Goal: Task Accomplishment & Management: Complete application form

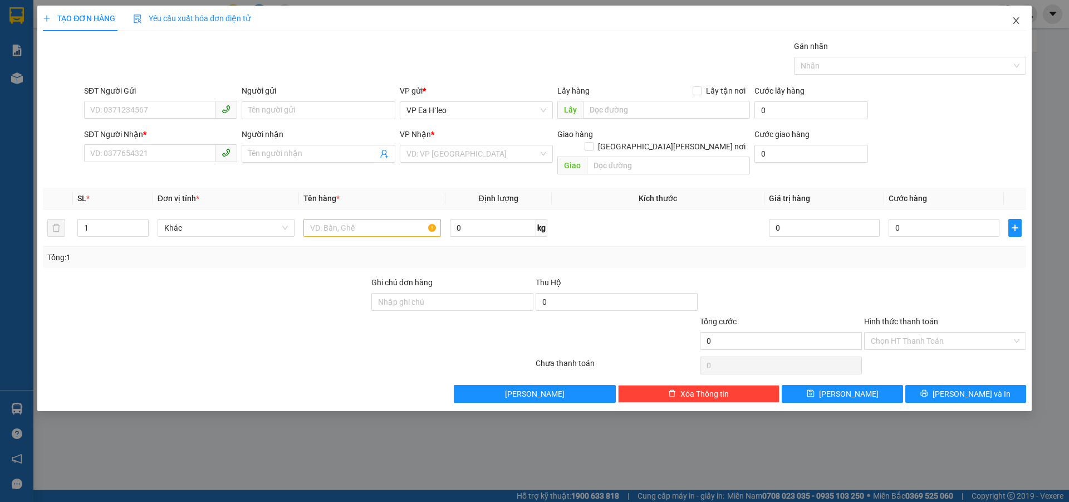
click at [1013, 18] on icon "close" at bounding box center [1016, 20] width 9 height 9
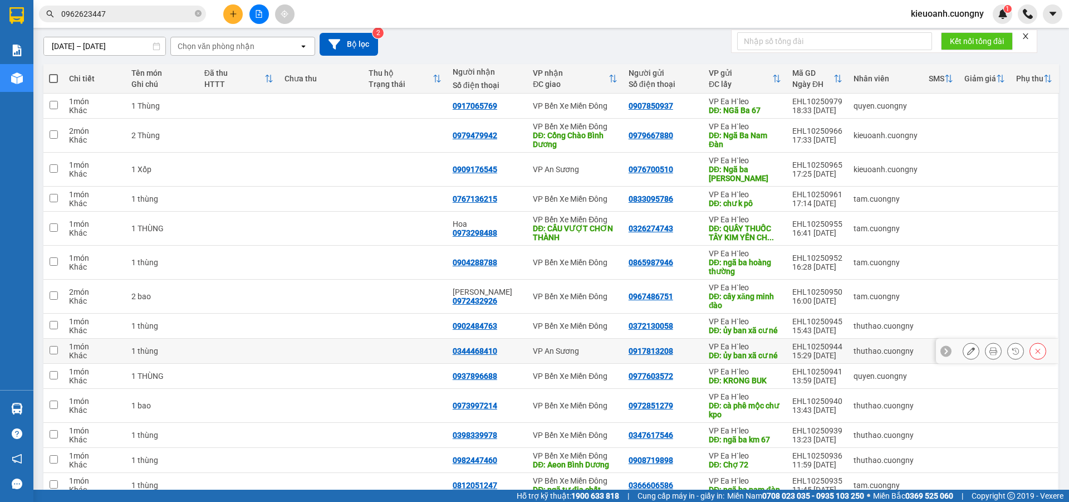
scroll to position [167, 0]
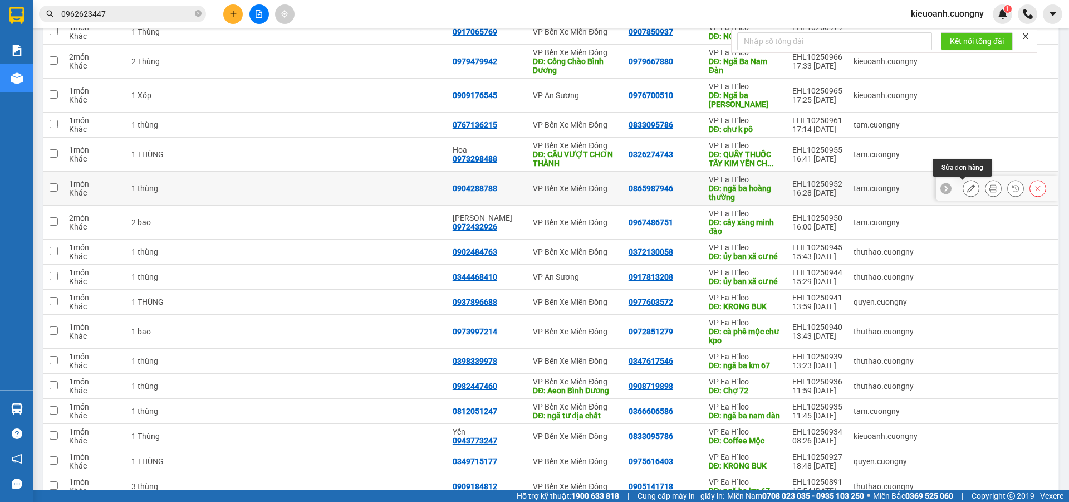
click at [967, 190] on icon at bounding box center [971, 188] width 8 height 8
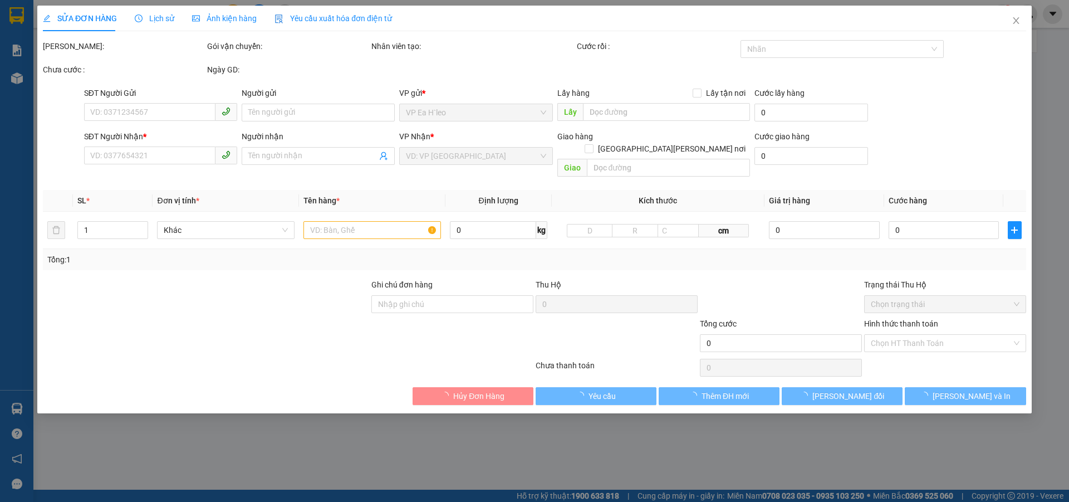
type input "0865987946"
type input "ngã ba hoàng thường"
type input "0904288788"
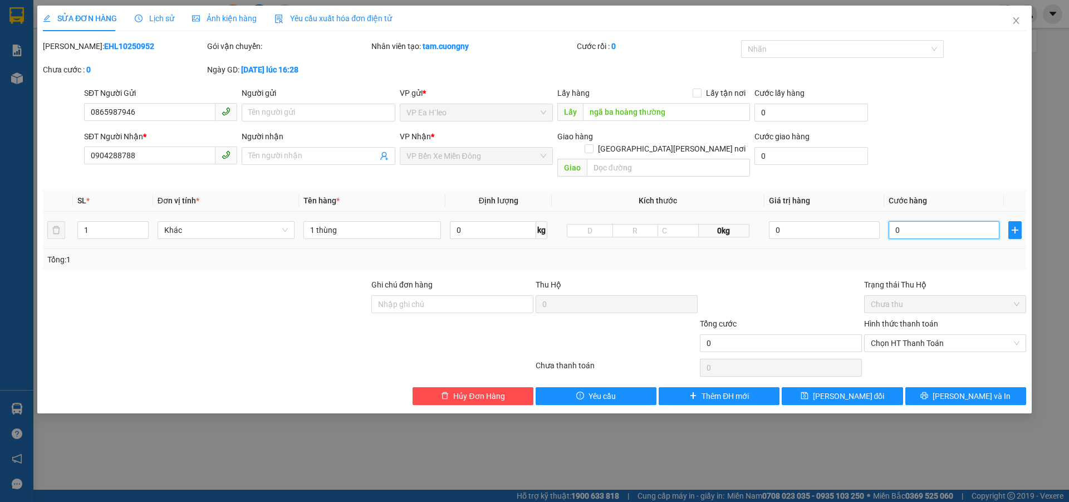
click at [903, 221] on input "0" at bounding box center [944, 230] width 111 height 18
type input "1"
type input "10"
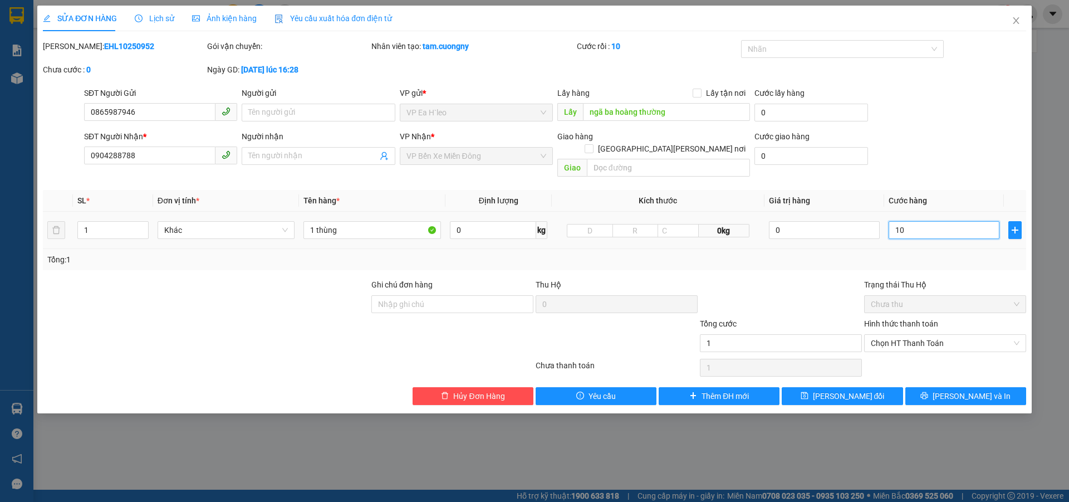
type input "10"
type input "100"
type input "1.000"
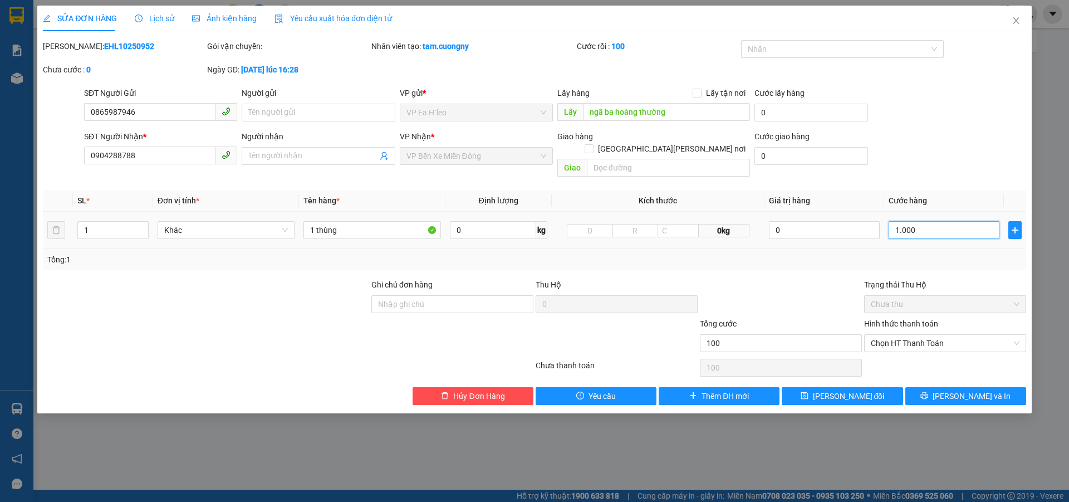
type input "1.000"
type input "10.000"
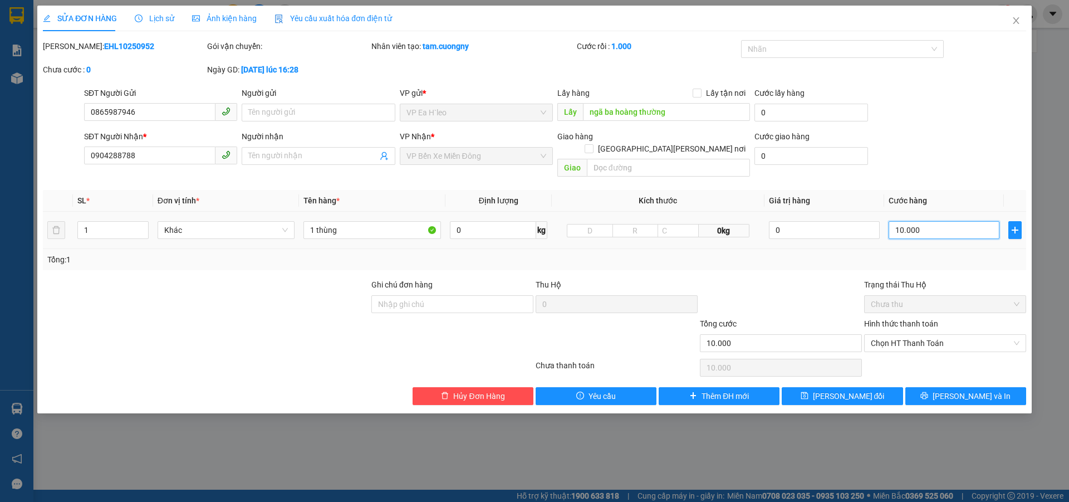
type input "100.000"
click at [806, 442] on div "SỬA ĐƠN HÀNG Lịch sử [PERSON_NAME] hàng Yêu cầu xuất [PERSON_NAME] điện tử Tota…" at bounding box center [534, 251] width 1069 height 502
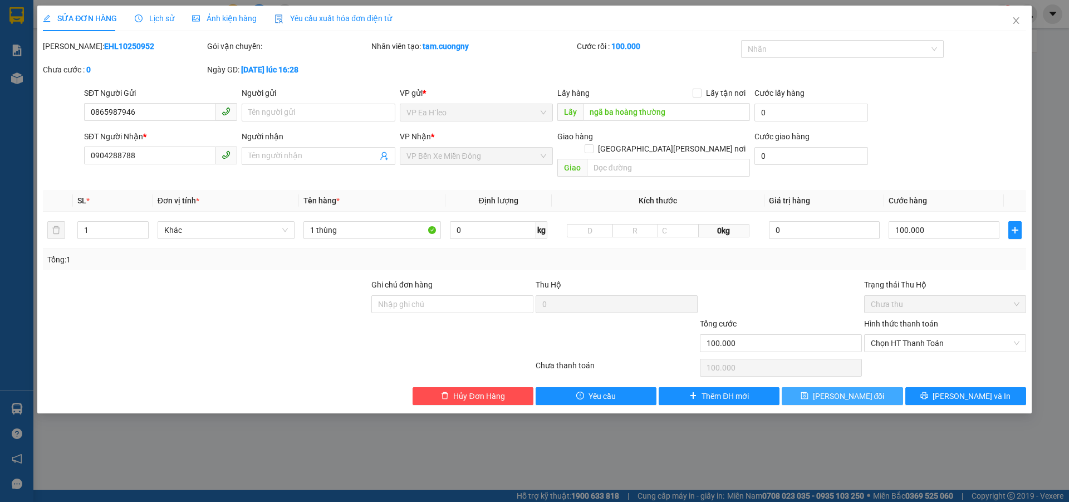
click at [866, 390] on span "[PERSON_NAME] đổi" at bounding box center [849, 396] width 72 height 12
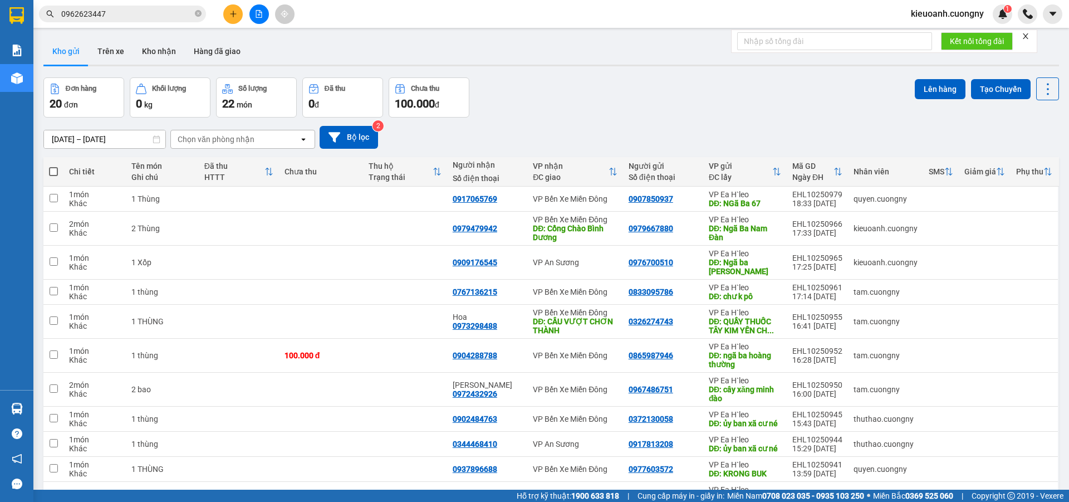
click at [1024, 130] on div "[DATE] – [DATE] Press the down arrow key to interact with the calendar and sele…" at bounding box center [551, 137] width 1016 height 23
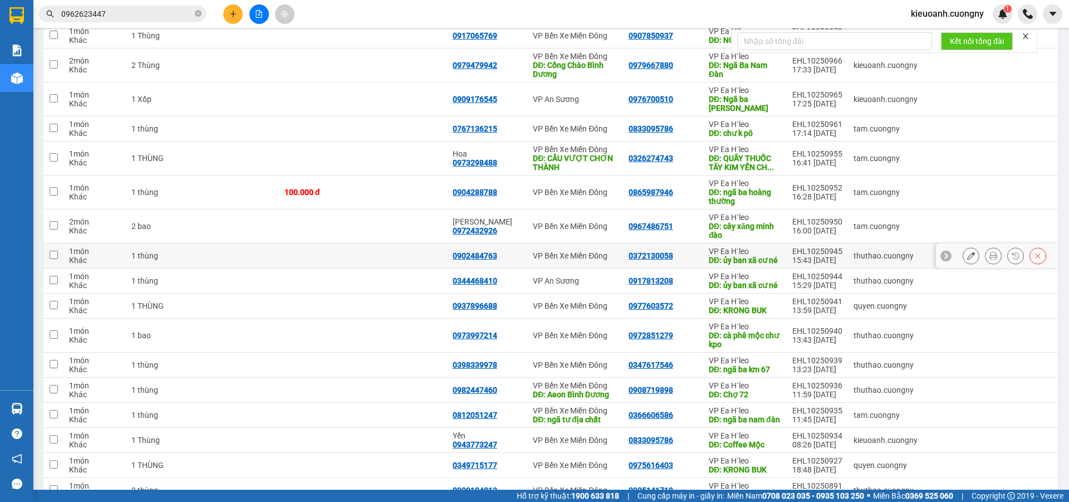
scroll to position [167, 0]
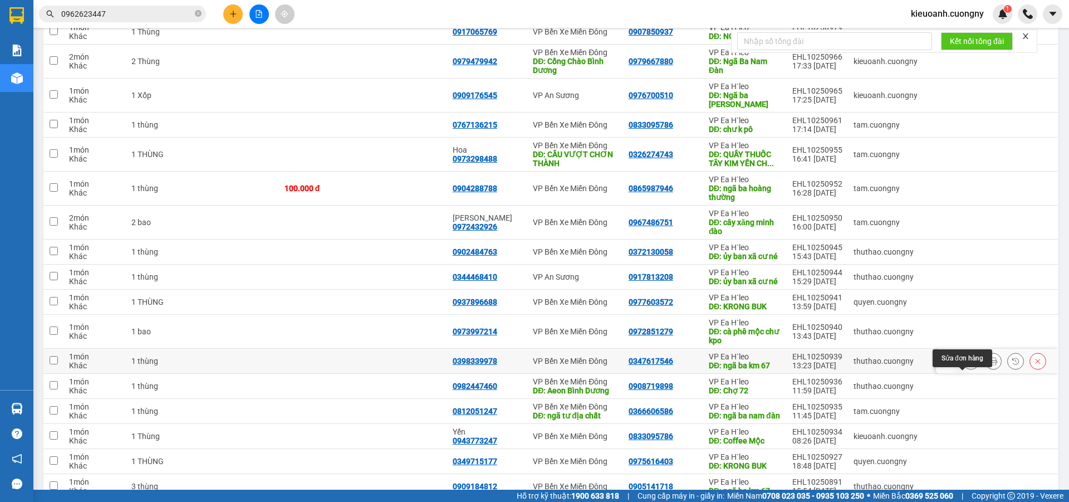
click at [967, 365] on icon at bounding box center [971, 361] width 8 height 8
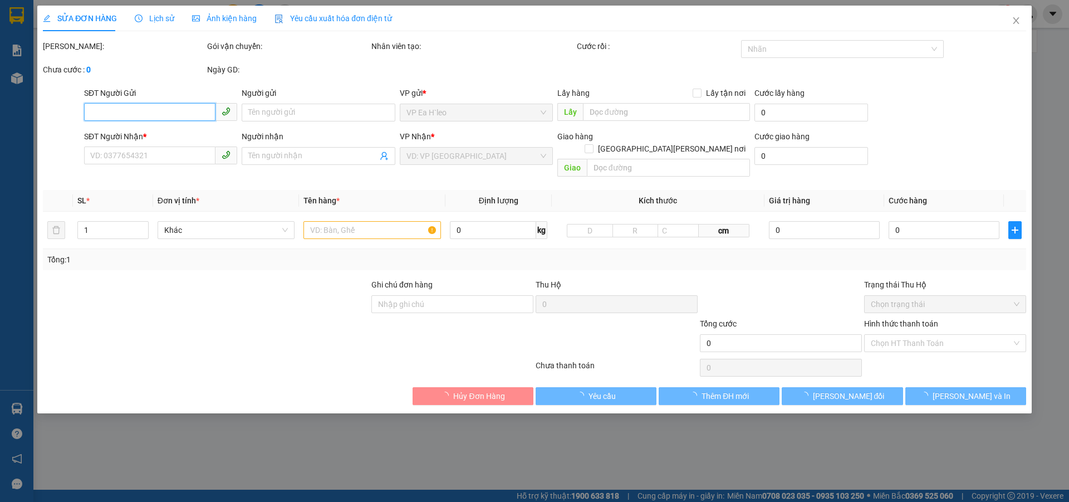
type input "0347617546"
type input "ngã ba km 67"
type input "0398339978"
type input "100.000"
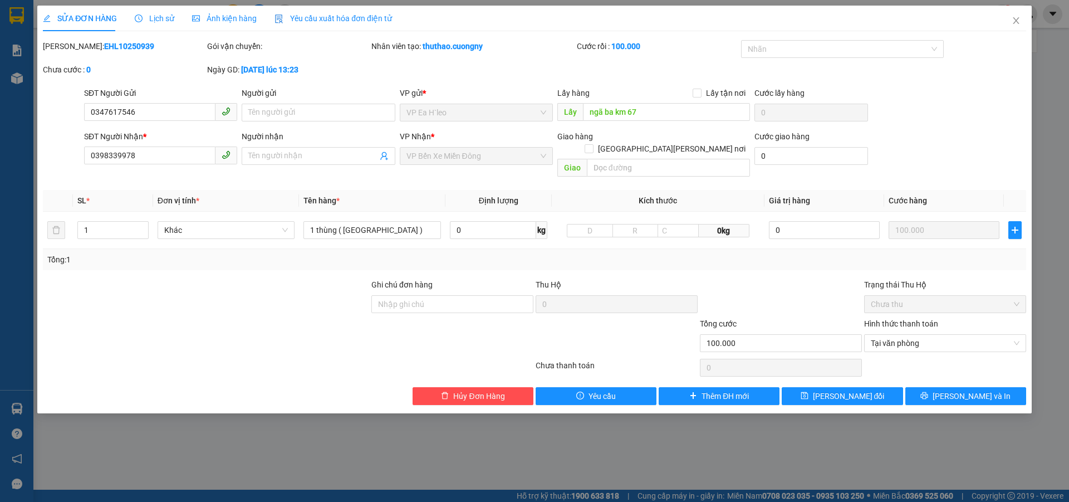
click at [290, 399] on div "SỬA ĐƠN HÀNG Lịch sử [PERSON_NAME] hàng Yêu cầu xuất [PERSON_NAME] điện tử Tota…" at bounding box center [534, 210] width 995 height 408
click at [1017, 25] on icon "close" at bounding box center [1016, 20] width 9 height 9
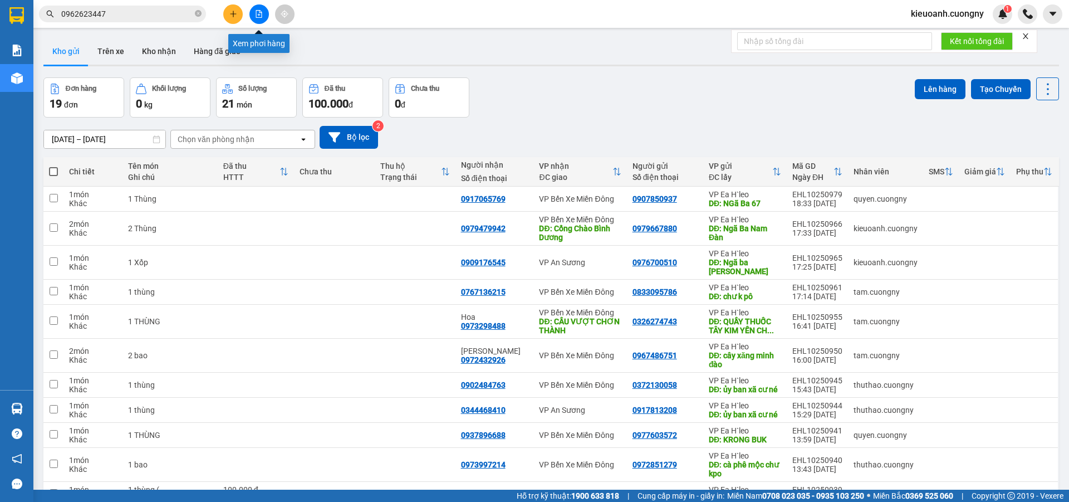
click at [258, 16] on icon "file-add" at bounding box center [259, 14] width 8 height 8
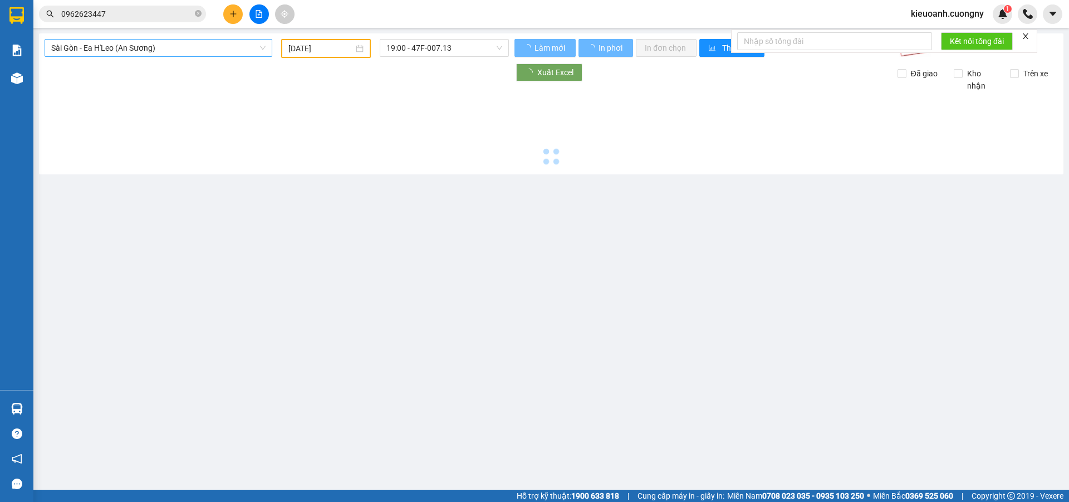
type input "[DATE]"
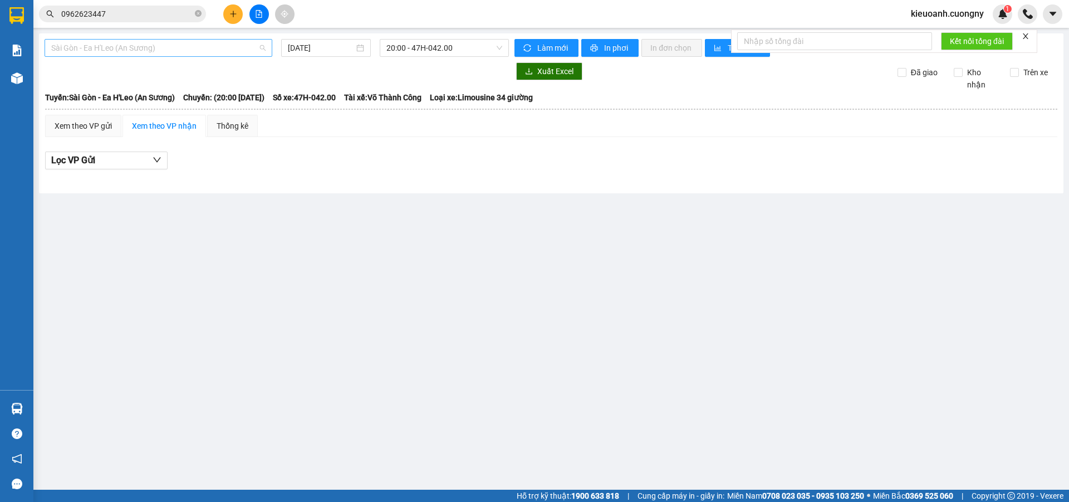
click at [143, 47] on span "Sài Gòn - Ea H'Leo (An Sương)" at bounding box center [158, 48] width 214 height 17
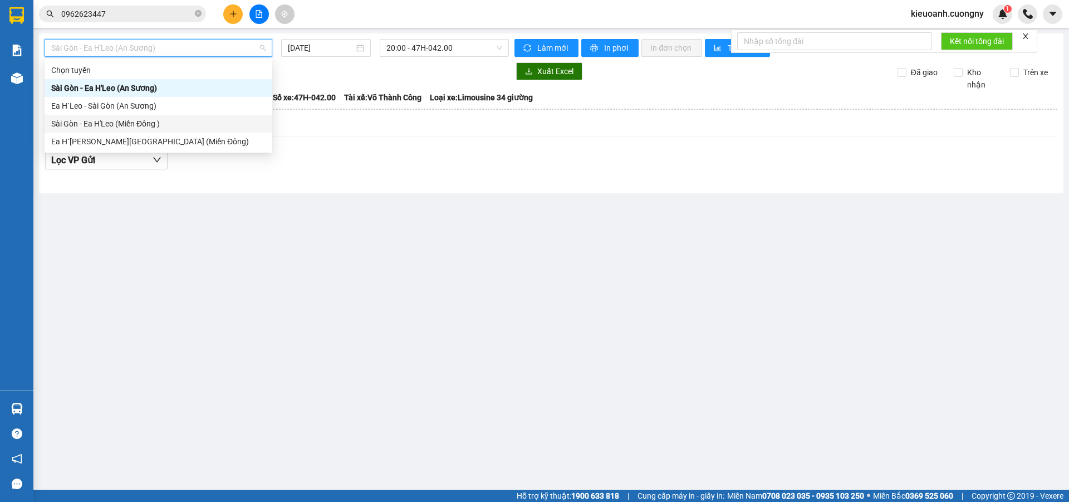
drag, startPoint x: 133, startPoint y: 120, endPoint x: 242, endPoint y: 61, distance: 124.1
click at [133, 120] on div "Sài Gòn - Ea H'Leo (Miền Đông )" at bounding box center [158, 124] width 214 height 12
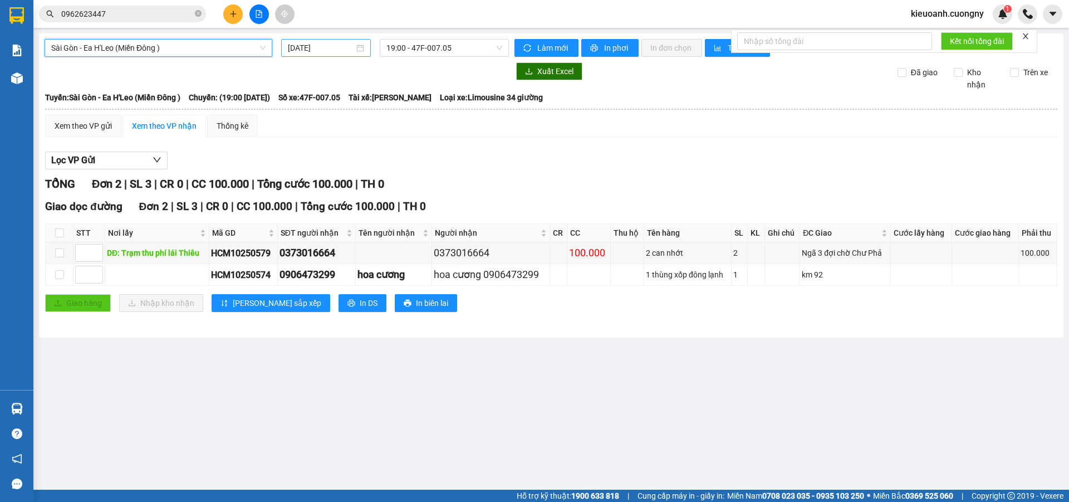
click at [313, 43] on input "[DATE]" at bounding box center [321, 48] width 66 height 12
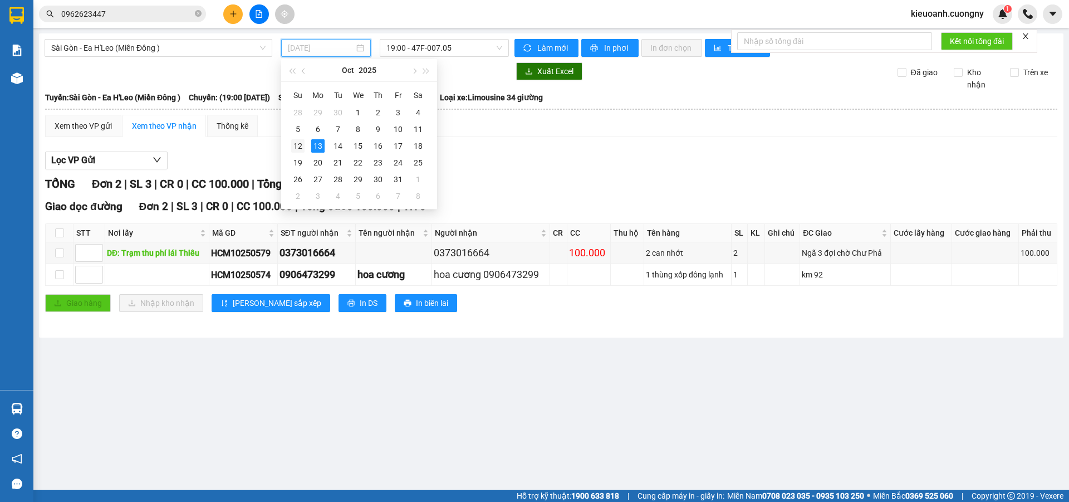
click at [297, 143] on div "12" at bounding box center [297, 145] width 13 height 13
type input "[DATE]"
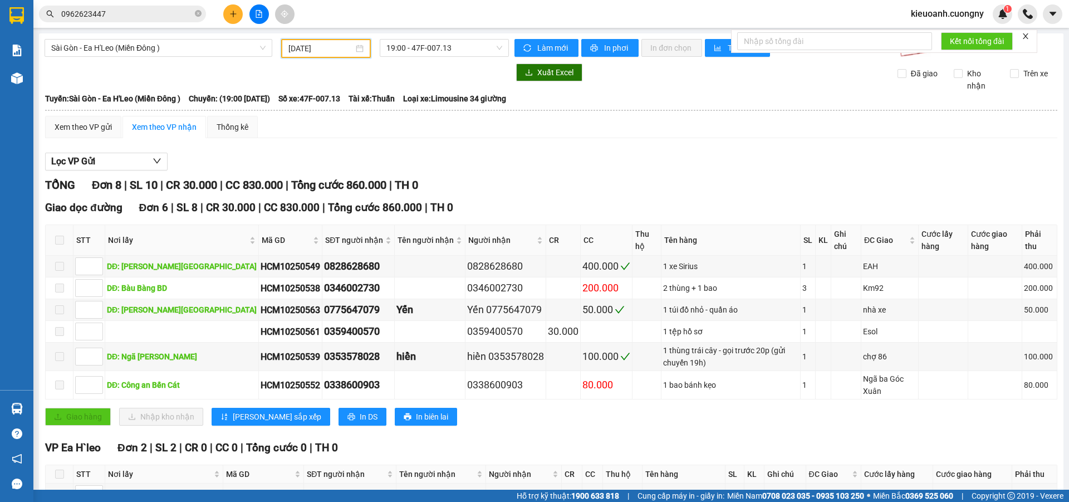
click at [130, 9] on input "0962623447" at bounding box center [126, 14] width 131 height 12
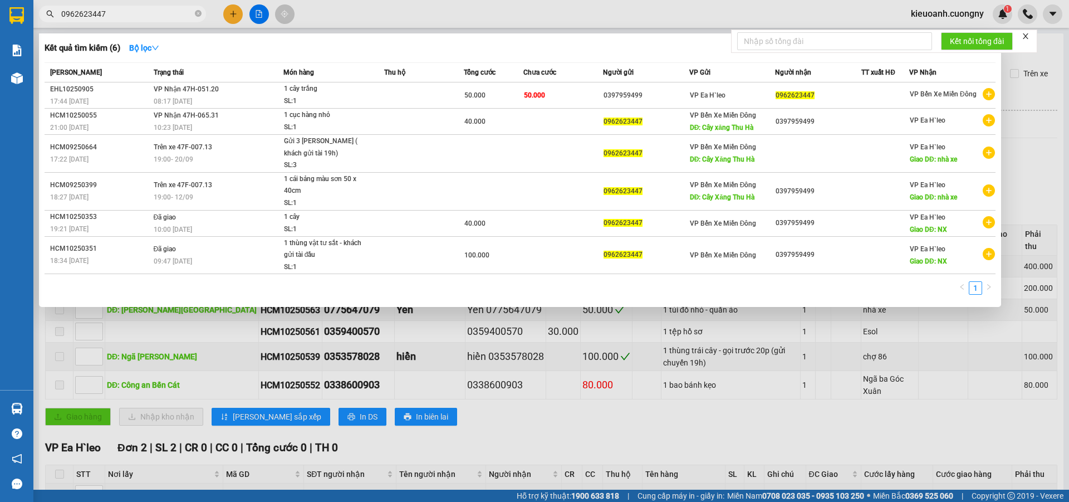
click at [130, 9] on input "0962623447" at bounding box center [126, 14] width 131 height 12
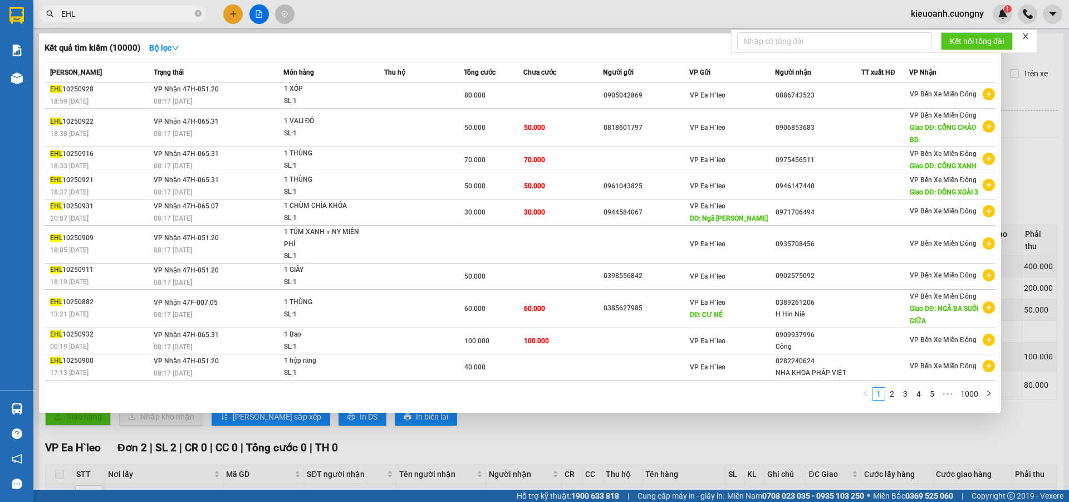
click at [141, 16] on input "EHL" at bounding box center [126, 14] width 131 height 12
click at [113, 16] on input "EHL1025" at bounding box center [126, 14] width 131 height 12
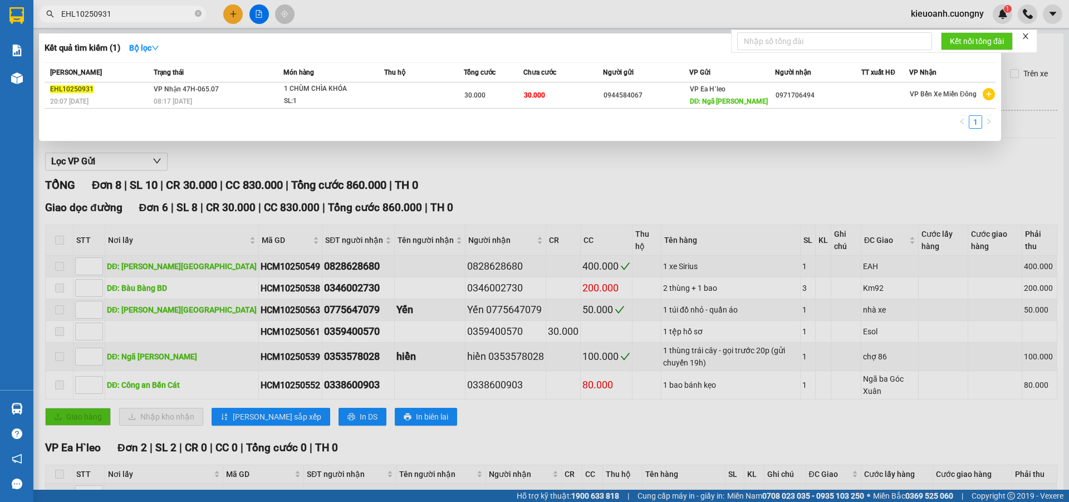
type input "EHL10250931"
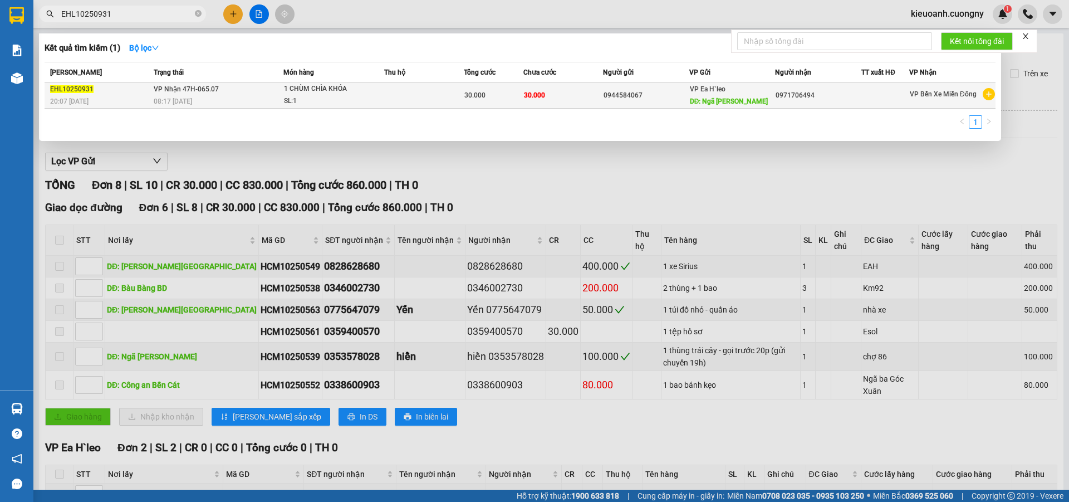
click at [872, 88] on td at bounding box center [886, 95] width 48 height 26
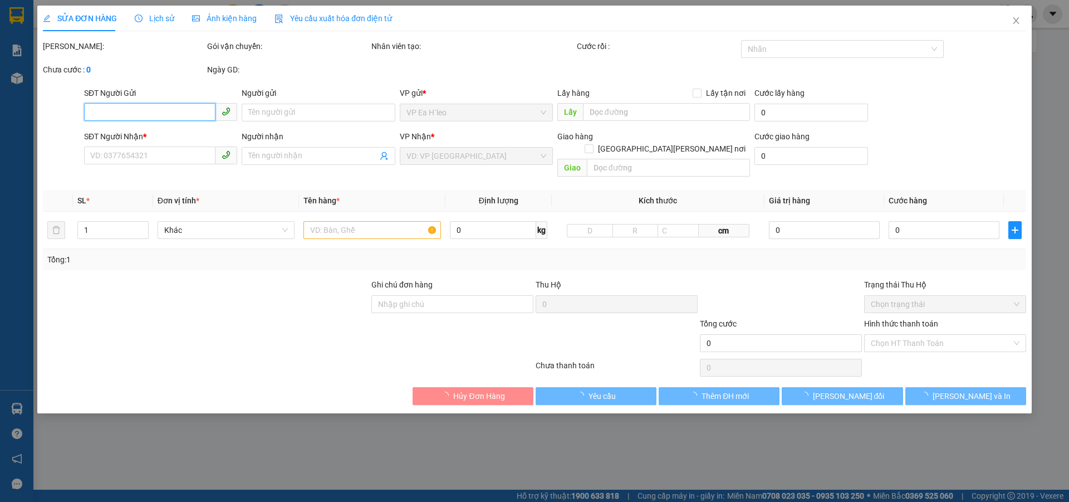
type input "0944584067"
type input "Ngã [PERSON_NAME][GEOGRAPHIC_DATA]"
type input "0971706494"
type input "30.000"
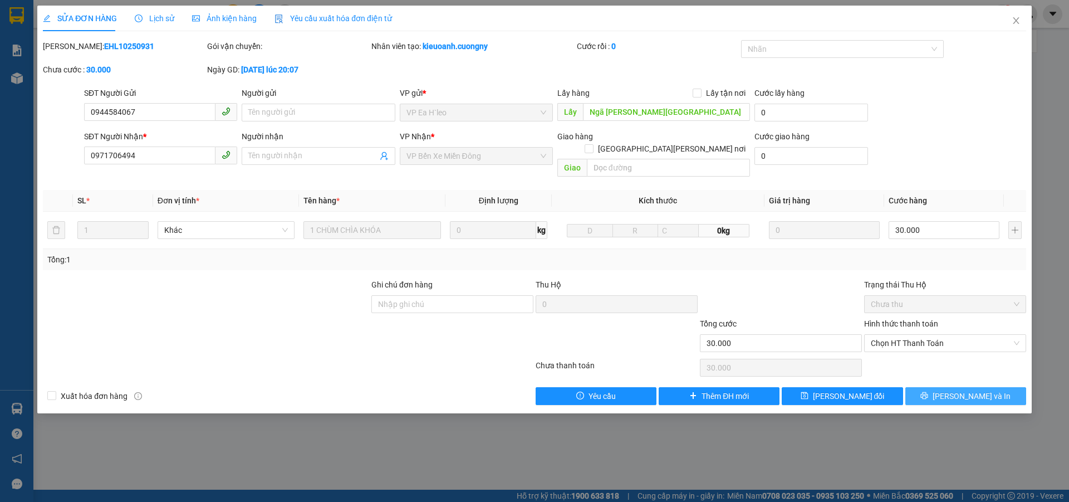
click at [938, 387] on button "[PERSON_NAME] và In" at bounding box center [966, 396] width 121 height 18
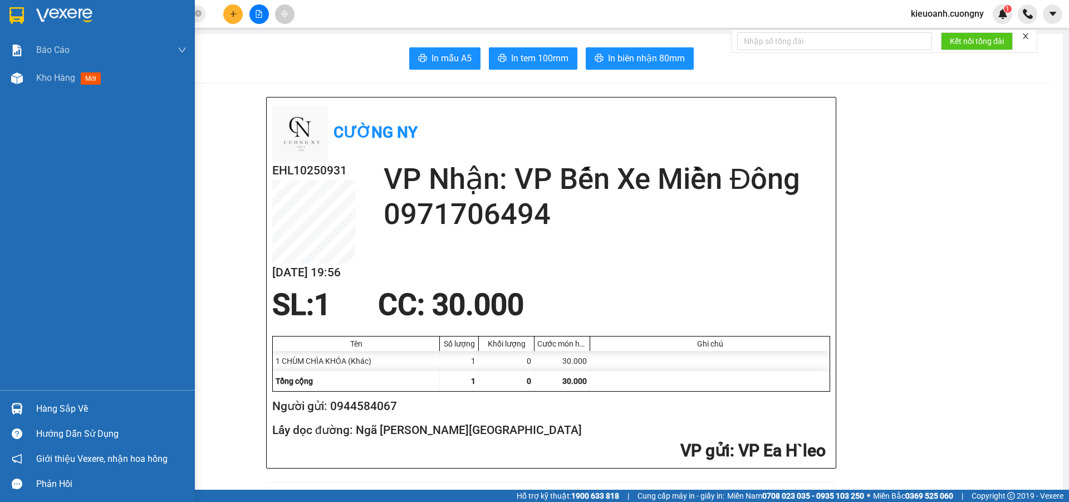
click at [14, 12] on img at bounding box center [16, 15] width 14 height 17
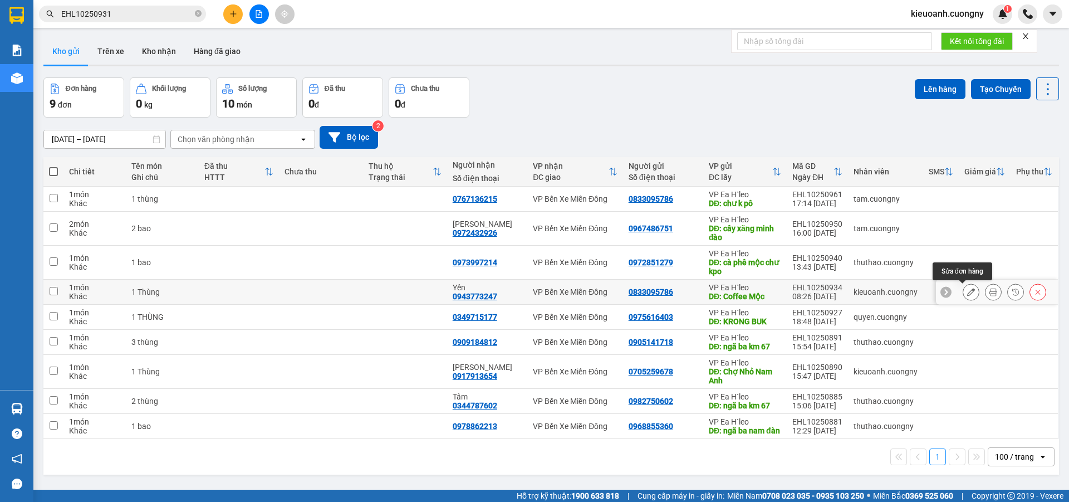
click at [967, 293] on icon at bounding box center [971, 292] width 8 height 8
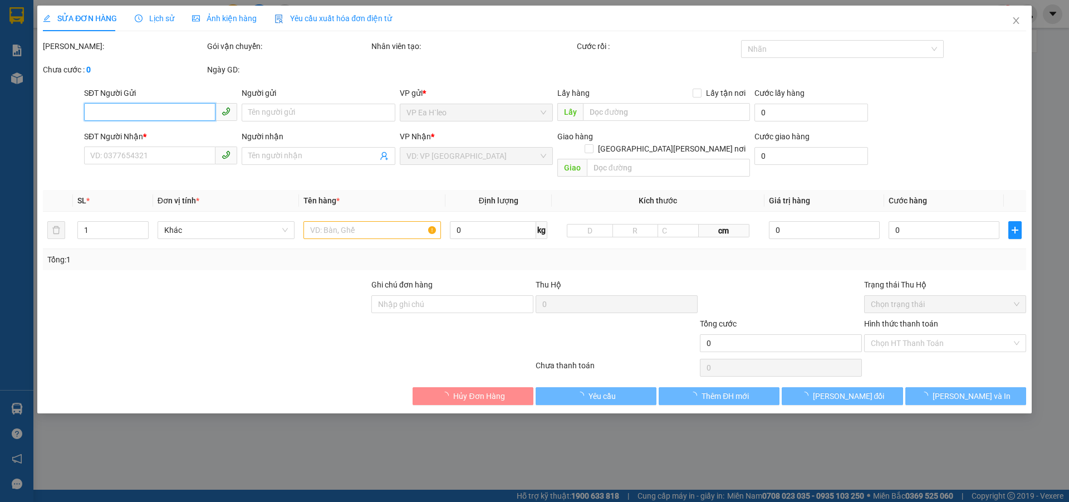
type input "0833095786"
type input "Coffee Mộc"
type input "0943773247"
type input "Yến"
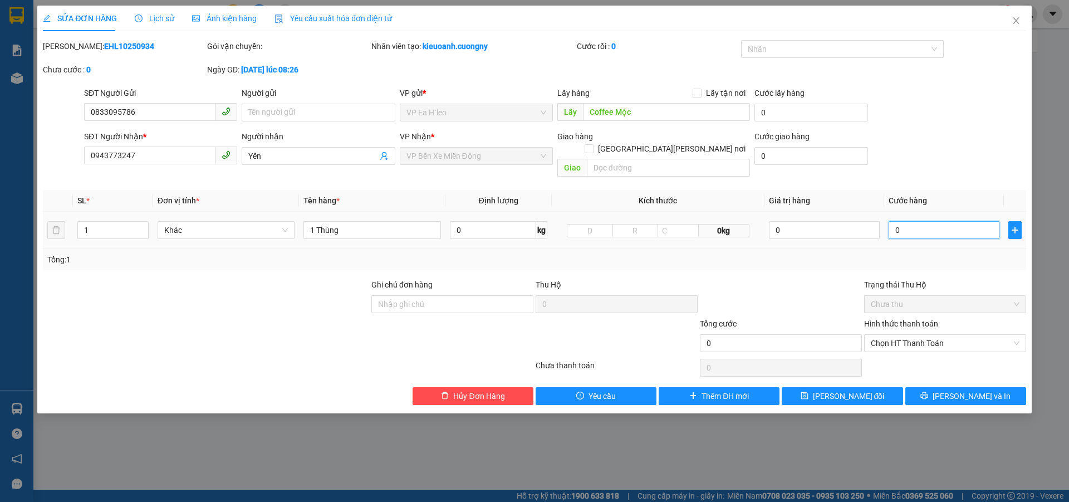
click at [921, 221] on input "0" at bounding box center [944, 230] width 111 height 18
type input "7"
type input "70"
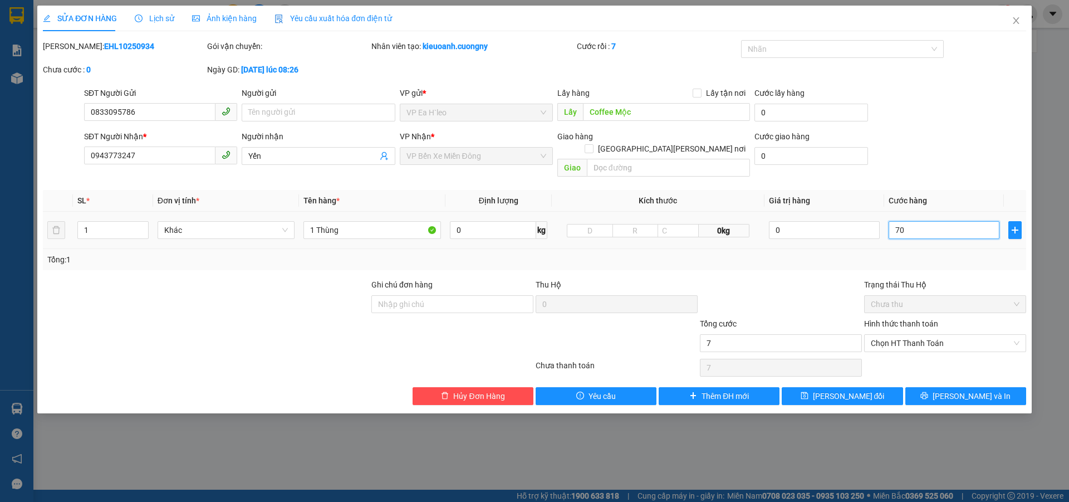
type input "70"
type input "700"
type input "7.000"
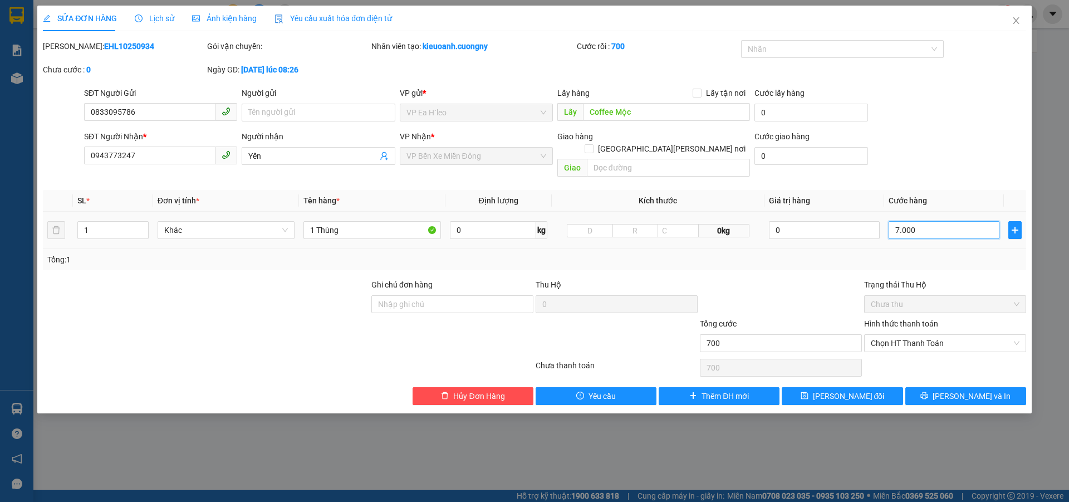
type input "7.000"
type input "70.000"
click at [848, 390] on span "[PERSON_NAME] đổi" at bounding box center [849, 396] width 72 height 12
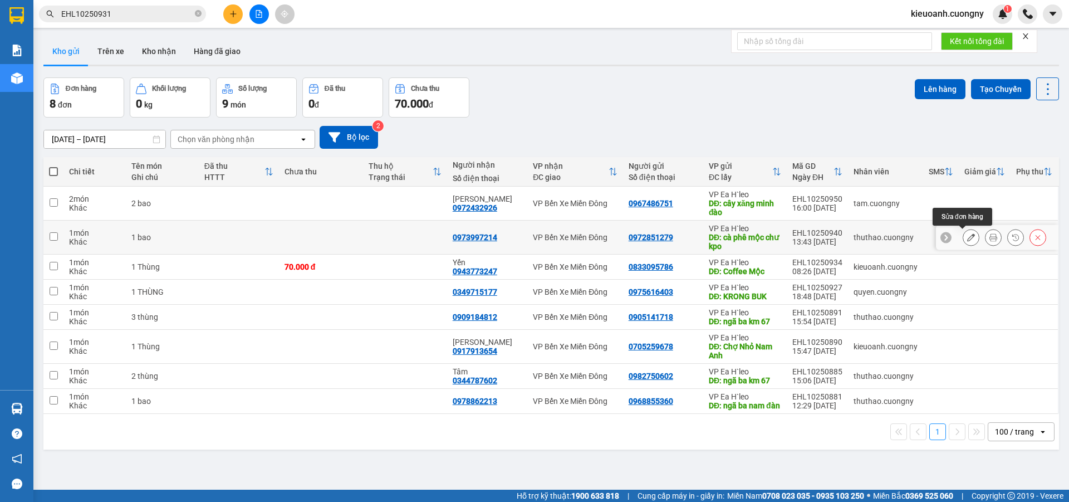
click at [964, 237] on button at bounding box center [972, 237] width 16 height 19
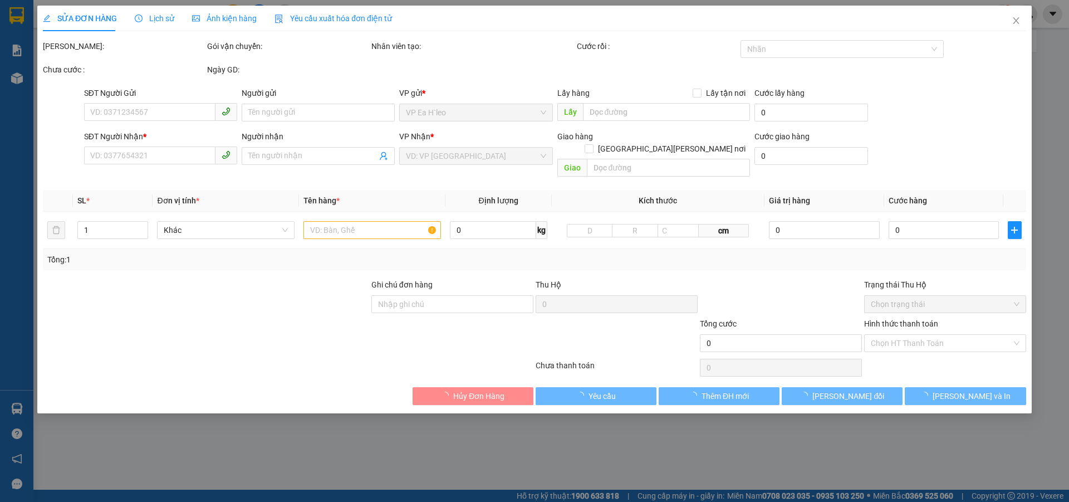
type input "0972851279"
type input "cà phê mộc chư kpo"
type input "0973997214"
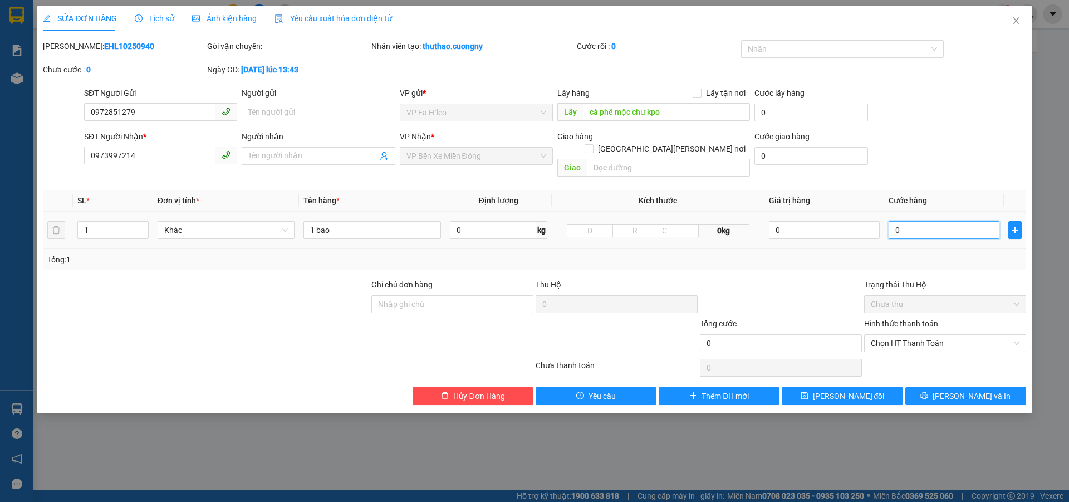
click at [925, 221] on input "0" at bounding box center [944, 230] width 111 height 18
type input "7"
type input "70"
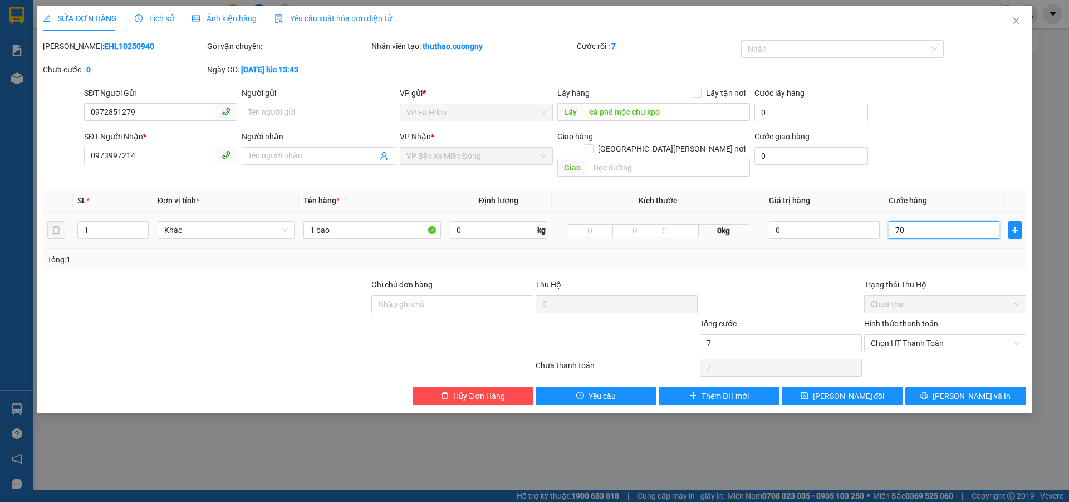
type input "70"
type input "700"
type input "7.000"
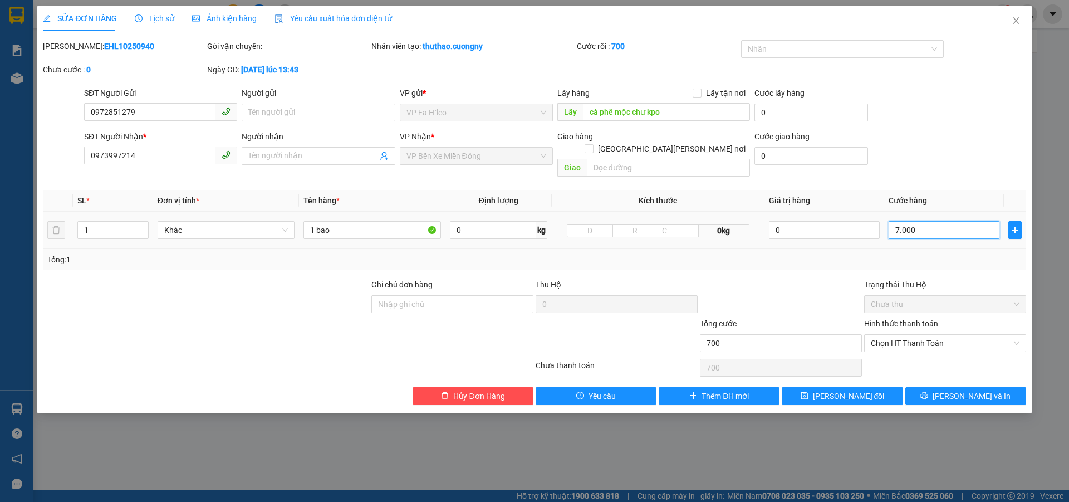
type input "7.000"
type input "70.000"
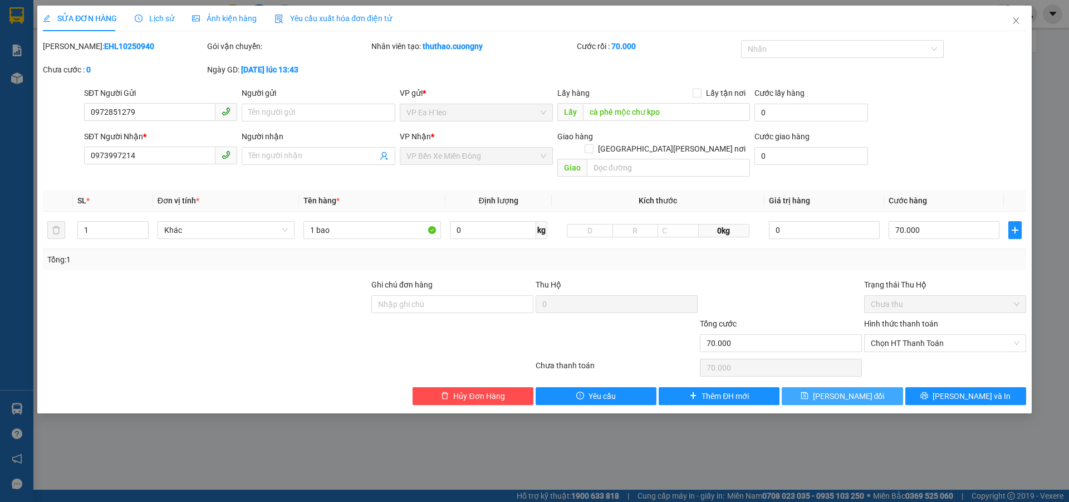
click at [866, 391] on button "[PERSON_NAME] đổi" at bounding box center [842, 396] width 121 height 18
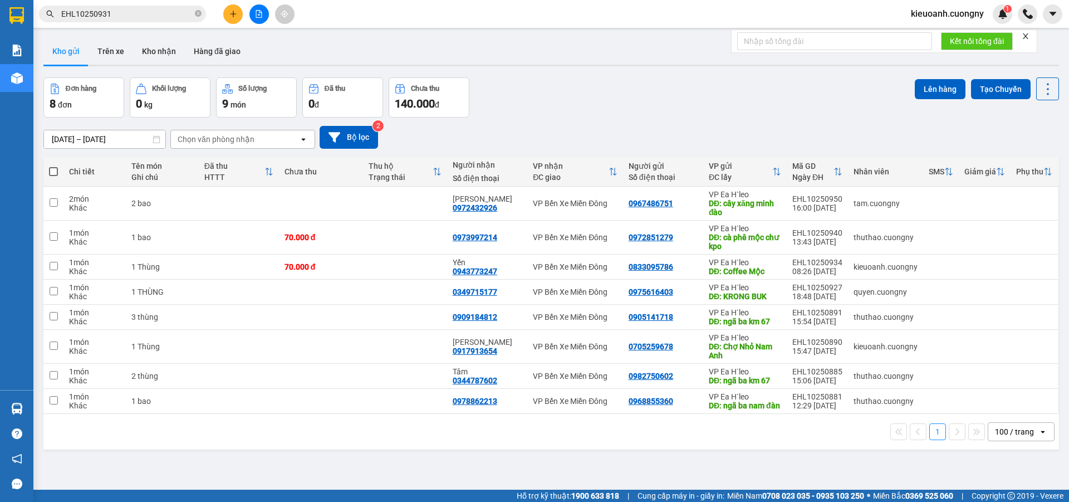
click at [990, 117] on div "Lên hàng Tạo Chuyến" at bounding box center [987, 97] width 144 height 40
click at [1020, 121] on div "[DATE] – [DATE] Press the down arrow key to interact with the calendar and sele…" at bounding box center [551, 138] width 1016 height 40
